Goal: Unclear: Unclear

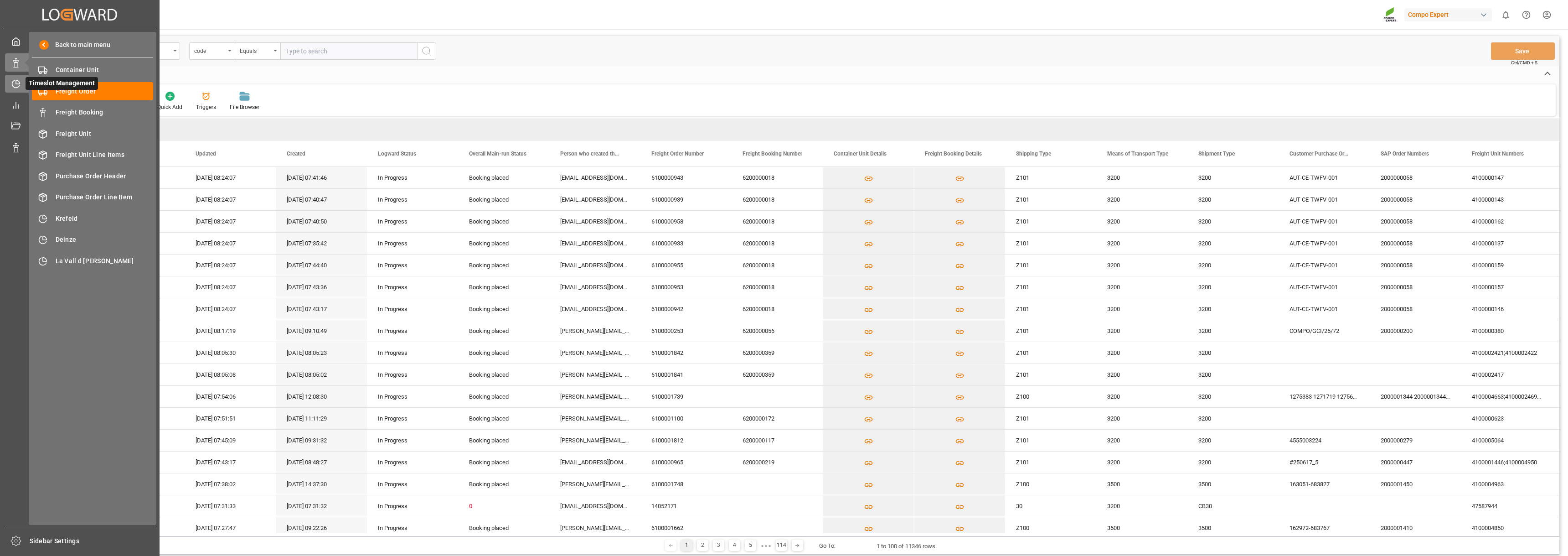
click at [17, 81] on icon at bounding box center [16, 83] width 9 height 9
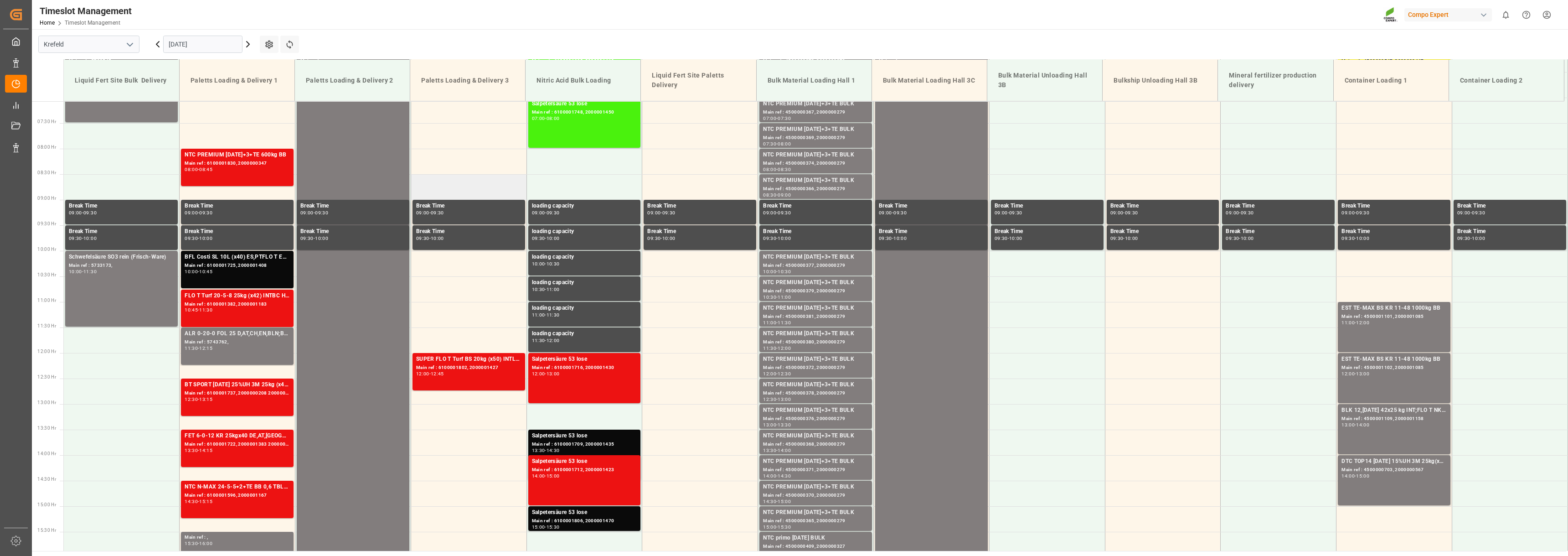
scroll to position [224, 0]
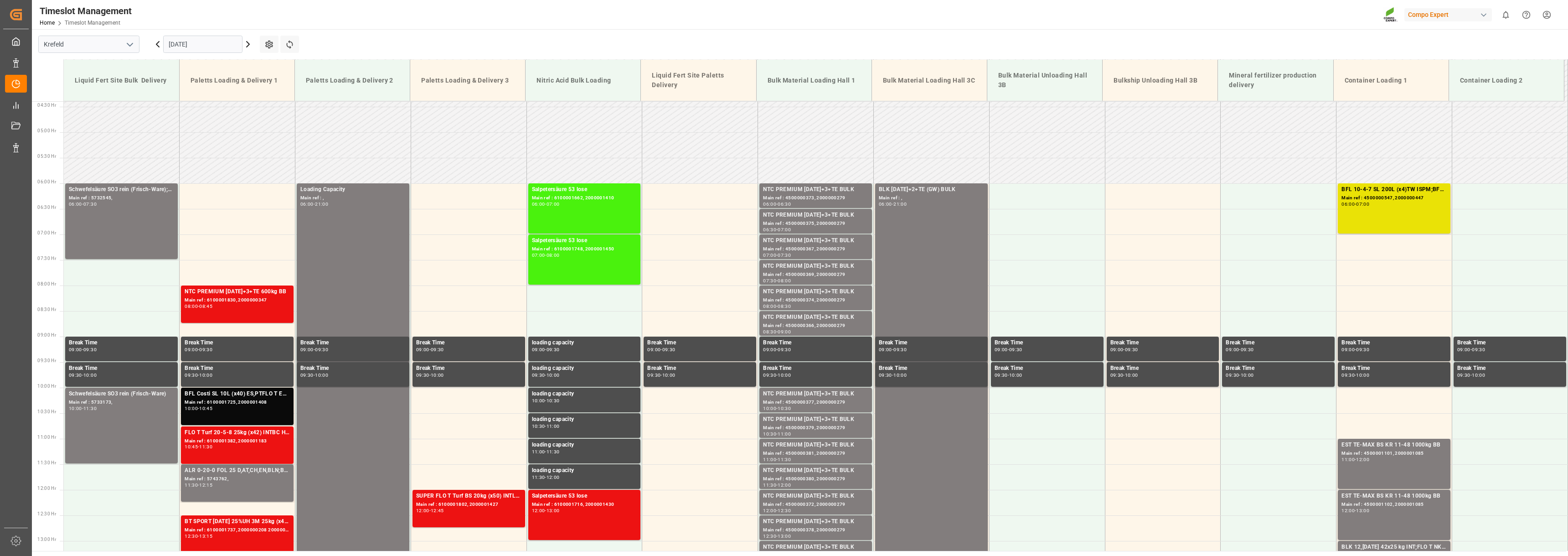
click at [159, 48] on icon at bounding box center [158, 44] width 11 height 11
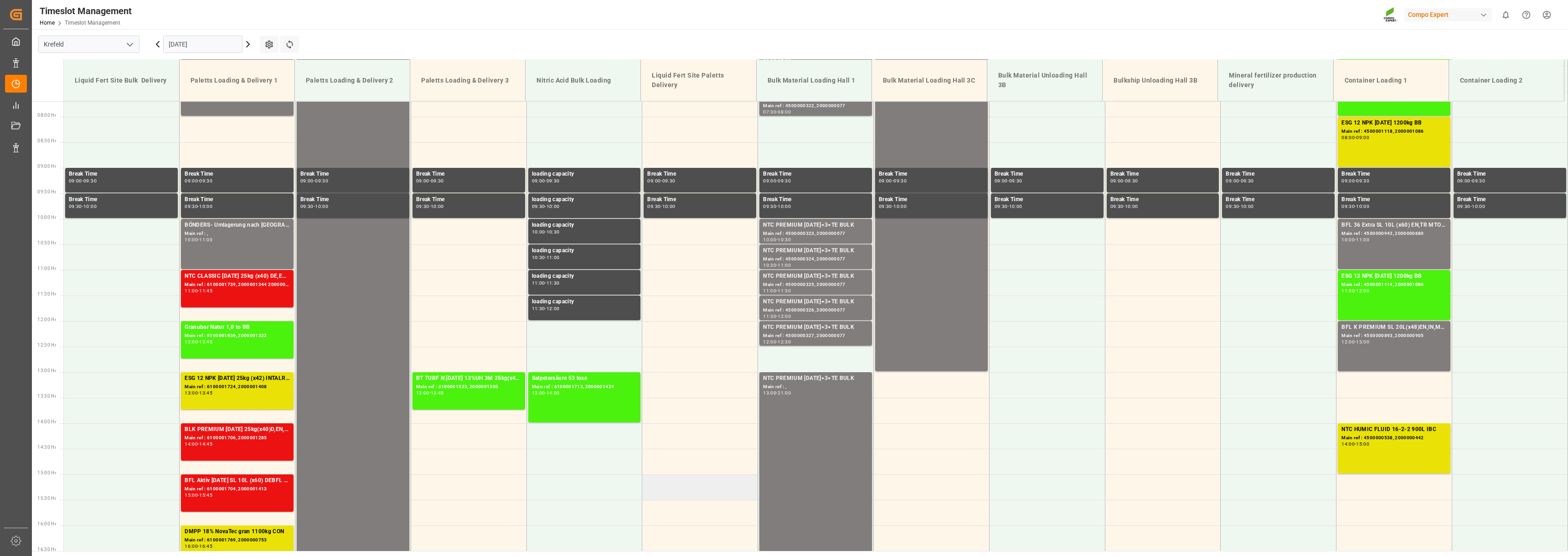
scroll to position [407, 0]
